Goal: Task Accomplishment & Management: Use online tool/utility

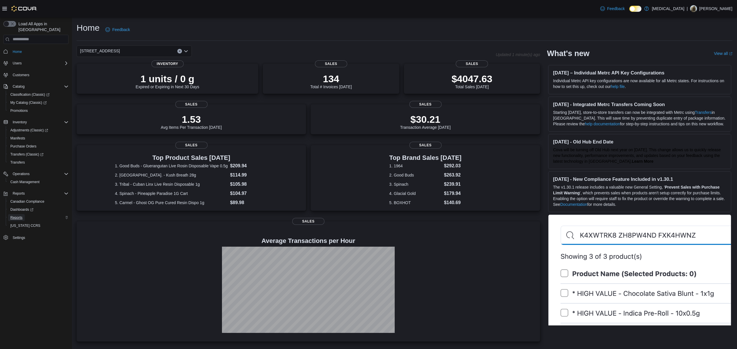
click at [21, 214] on span "Reports" at bounding box center [16, 217] width 12 height 7
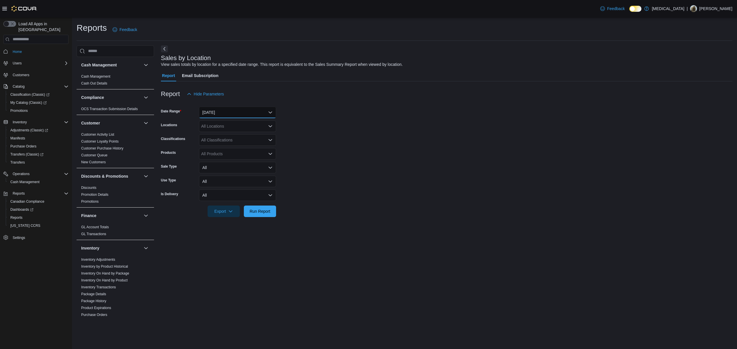
click at [221, 118] on button "[DATE]" at bounding box center [237, 113] width 77 height 12
click at [223, 109] on button "[DATE]" at bounding box center [237, 113] width 77 height 12
click at [222, 108] on button "[DATE]" at bounding box center [237, 113] width 77 height 12
click at [225, 133] on span "[DATE]" at bounding box center [241, 135] width 66 height 7
click at [256, 210] on span "Run Report" at bounding box center [260, 211] width 21 height 6
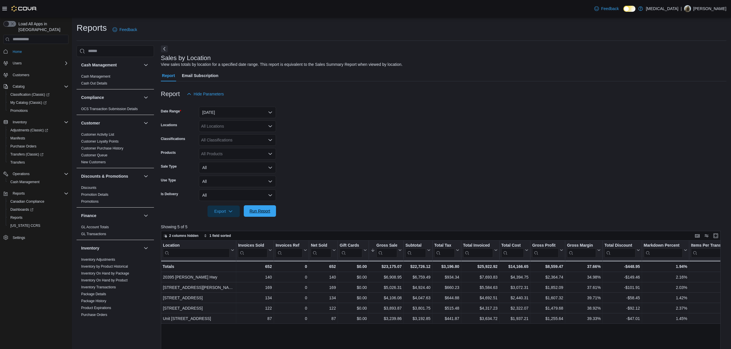
drag, startPoint x: 252, startPoint y: 219, endPoint x: 256, endPoint y: 216, distance: 4.7
click at [253, 219] on div at bounding box center [444, 220] width 566 height 7
click at [256, 216] on span "Run Report" at bounding box center [259, 212] width 25 height 12
click at [255, 213] on span "Run Report" at bounding box center [260, 211] width 21 height 6
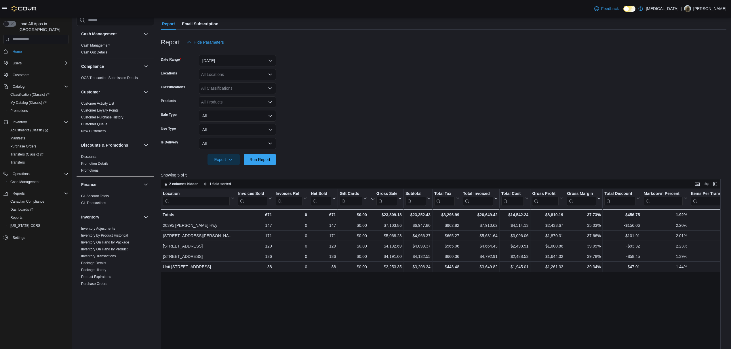
scroll to position [115, 0]
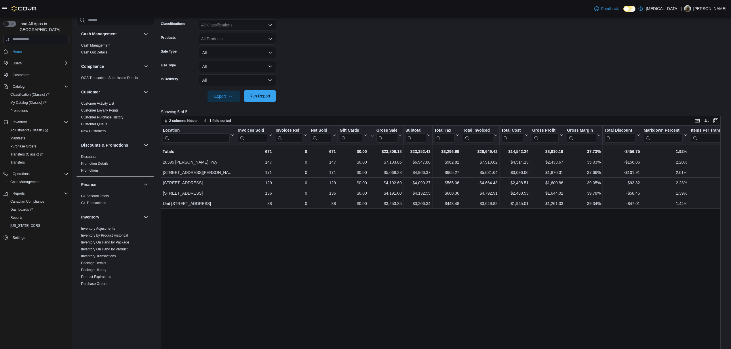
click at [247, 96] on span "Run Report" at bounding box center [259, 96] width 25 height 12
